Goal: Check status: Check status

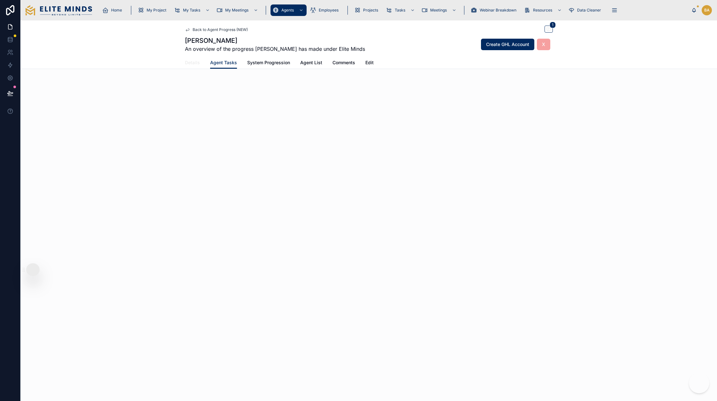
click at [194, 65] on span "Details" at bounding box center [192, 62] width 15 height 6
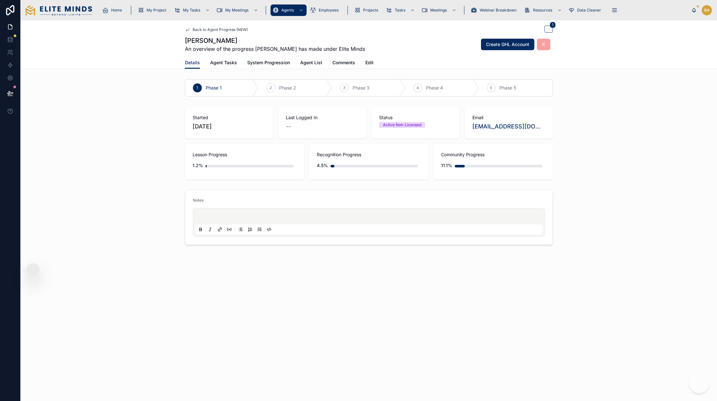
click at [208, 152] on span "Lesson Progress" at bounding box center [245, 154] width 104 height 6
click at [226, 64] on span "Agent Tasks" at bounding box center [223, 62] width 27 height 6
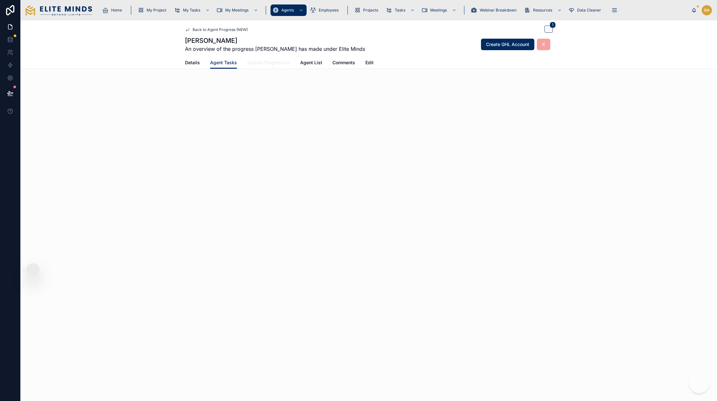
click at [261, 67] on link "System Progression" at bounding box center [268, 63] width 43 height 13
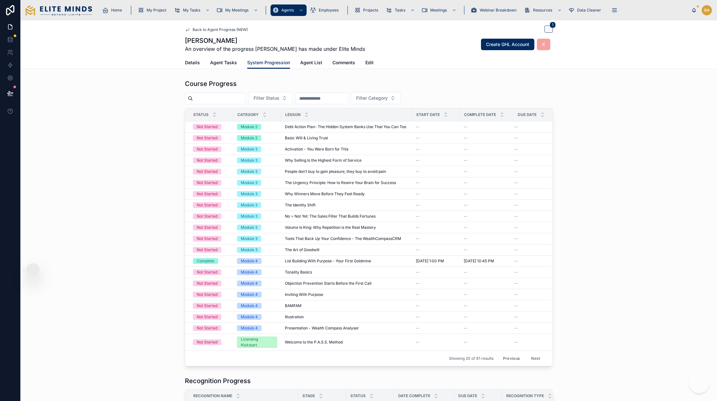
click at [215, 96] on input "text" at bounding box center [219, 98] width 52 height 9
click at [593, 117] on div "Course Progress Filter Status Filter Category Status Category Lesson Start Date…" at bounding box center [368, 223] width 697 height 292
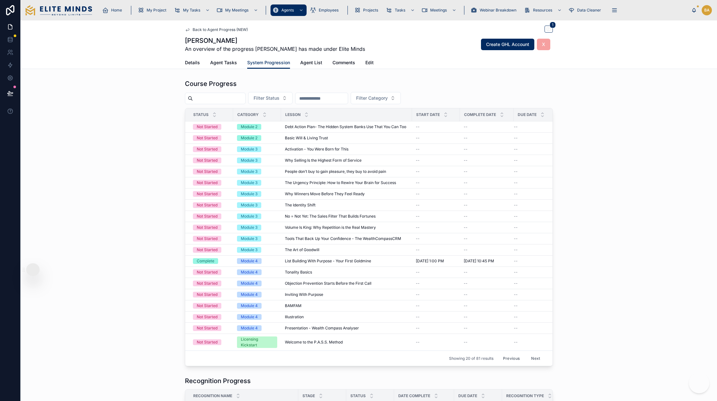
click at [217, 100] on input "text" at bounding box center [219, 98] width 52 height 9
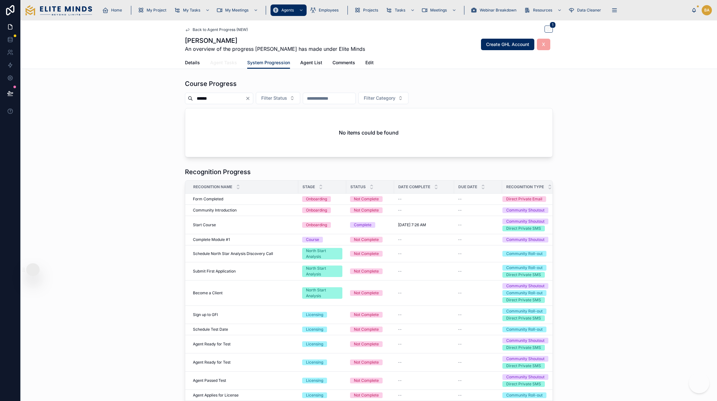
type input "******"
click at [219, 61] on span "Agent Tasks" at bounding box center [223, 62] width 27 height 6
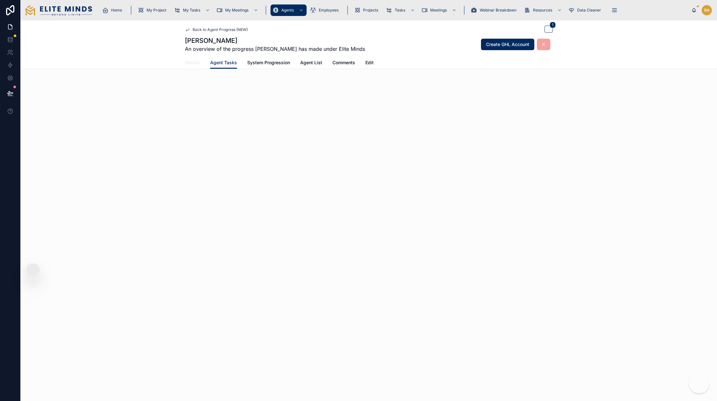
click at [193, 62] on span "Details" at bounding box center [192, 62] width 15 height 6
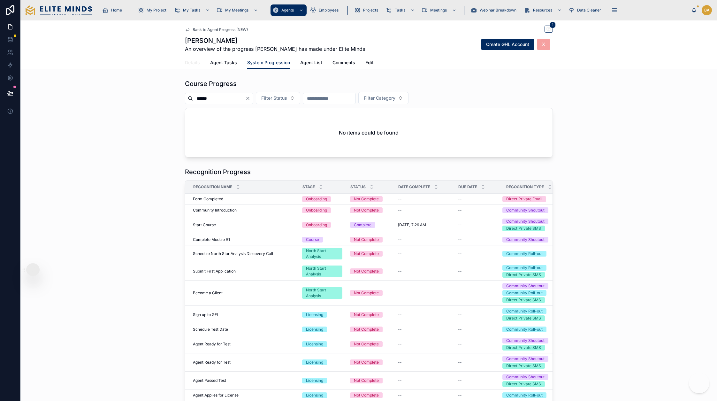
type input "*"
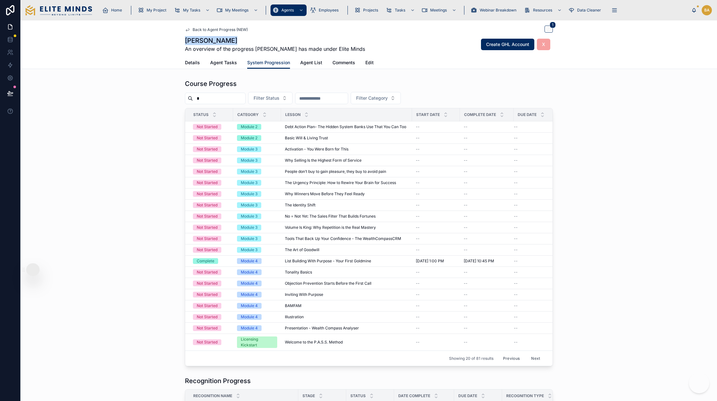
drag, startPoint x: 231, startPoint y: 40, endPoint x: 165, endPoint y: 39, distance: 65.8
click at [165, 39] on div "Back to Agent Progress (NEW) 1 Miguel Chacon An overview of the progress Miguel…" at bounding box center [368, 44] width 697 height 49
copy h1 "[PERSON_NAME]"
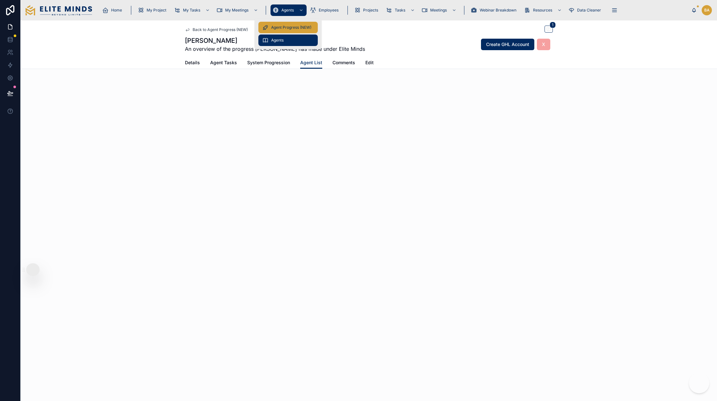
click at [292, 25] on span "Agent Progress (NEW)" at bounding box center [291, 27] width 40 height 5
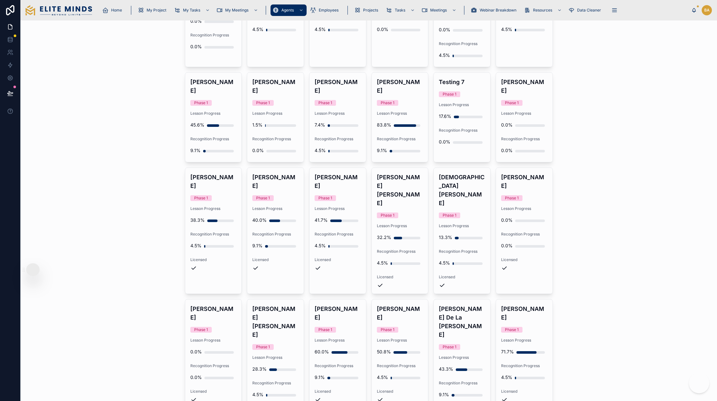
scroll to position [613, 0]
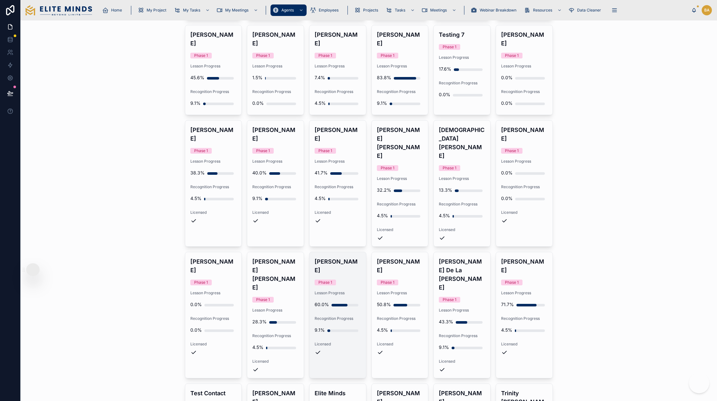
click at [337, 252] on div "Sam Torres Phase 1 Lesson Progress 60.0% Recognition Progress 9.1% Licensed" at bounding box center [338, 306] width 57 height 109
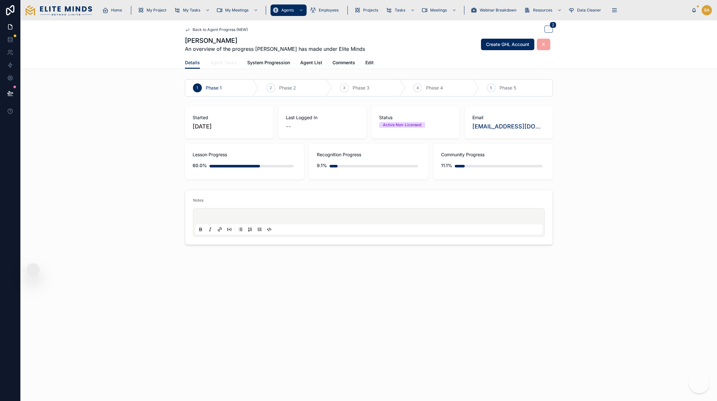
click at [228, 65] on span "Agent Tasks" at bounding box center [223, 62] width 27 height 6
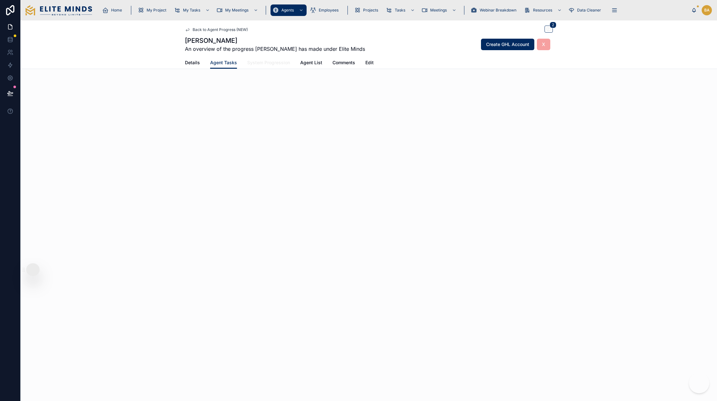
click at [273, 64] on span "System Progression" at bounding box center [268, 62] width 43 height 6
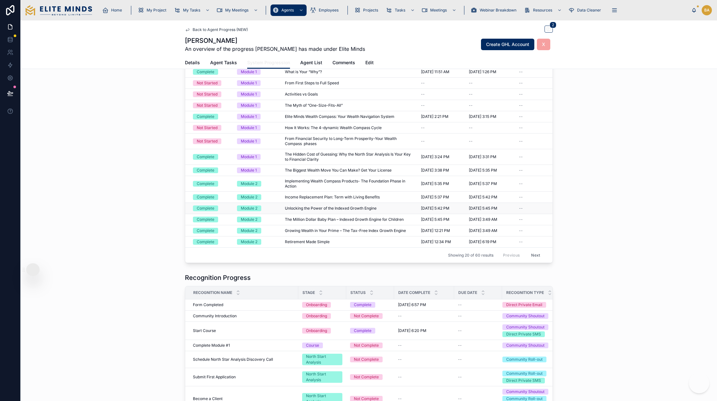
scroll to position [115, 0]
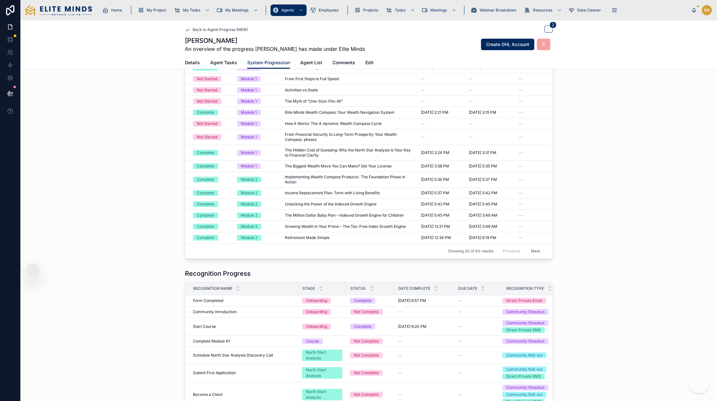
click at [535, 251] on button "Next" at bounding box center [536, 251] width 18 height 10
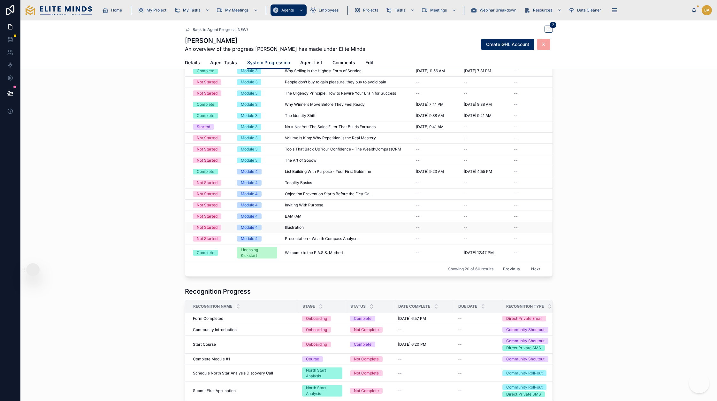
scroll to position [77, 0]
